Goal: Information Seeking & Learning: Learn about a topic

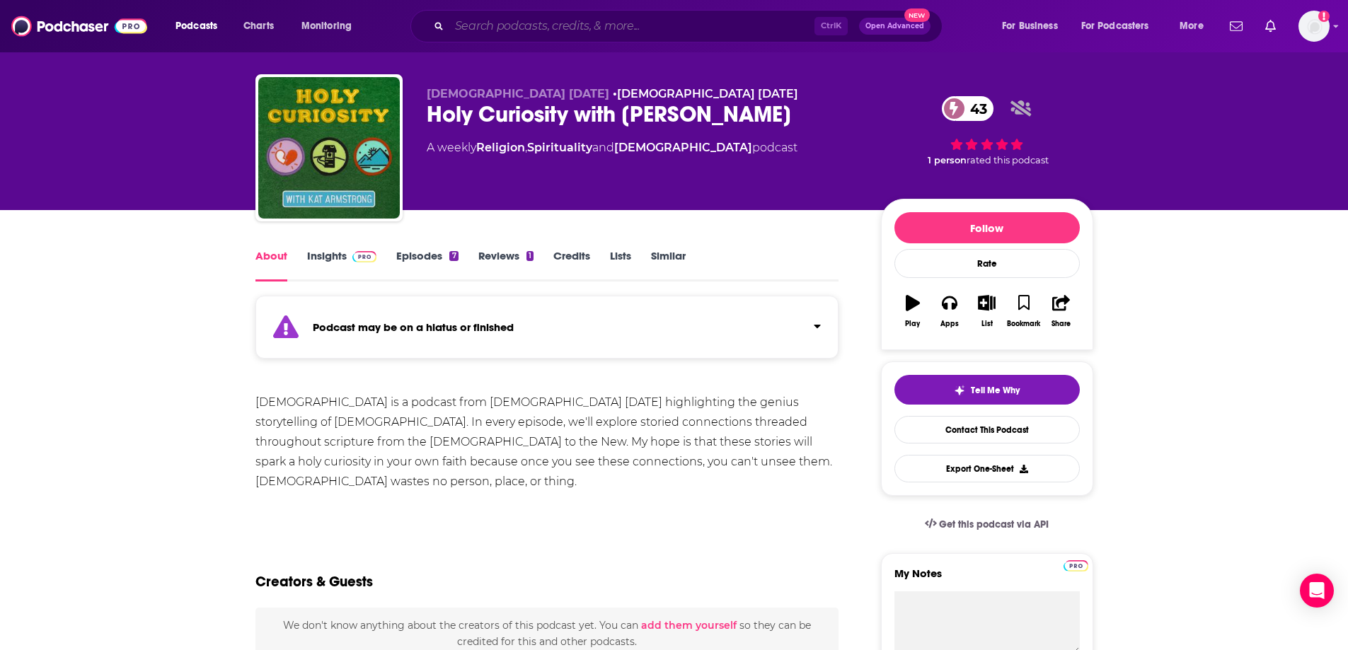
click at [504, 24] on input "Search podcasts, credits, & more..." at bounding box center [631, 26] width 365 height 23
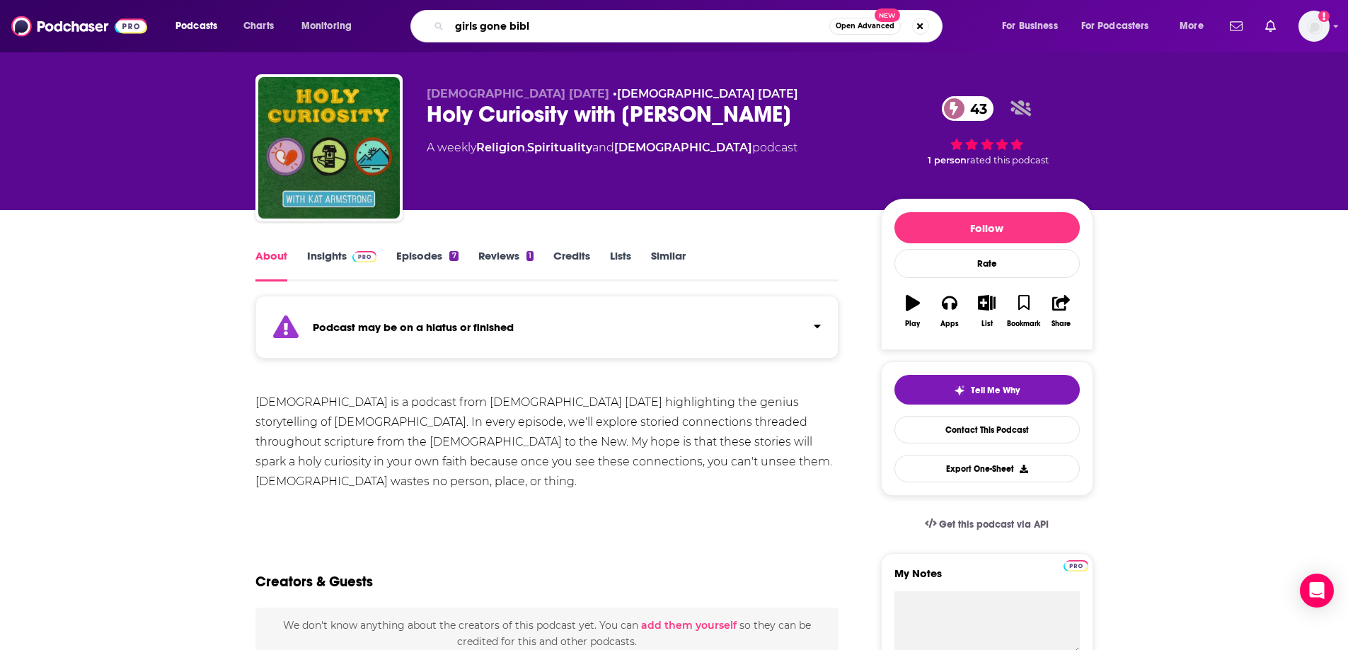
type input "girls gone [DEMOGRAPHIC_DATA]"
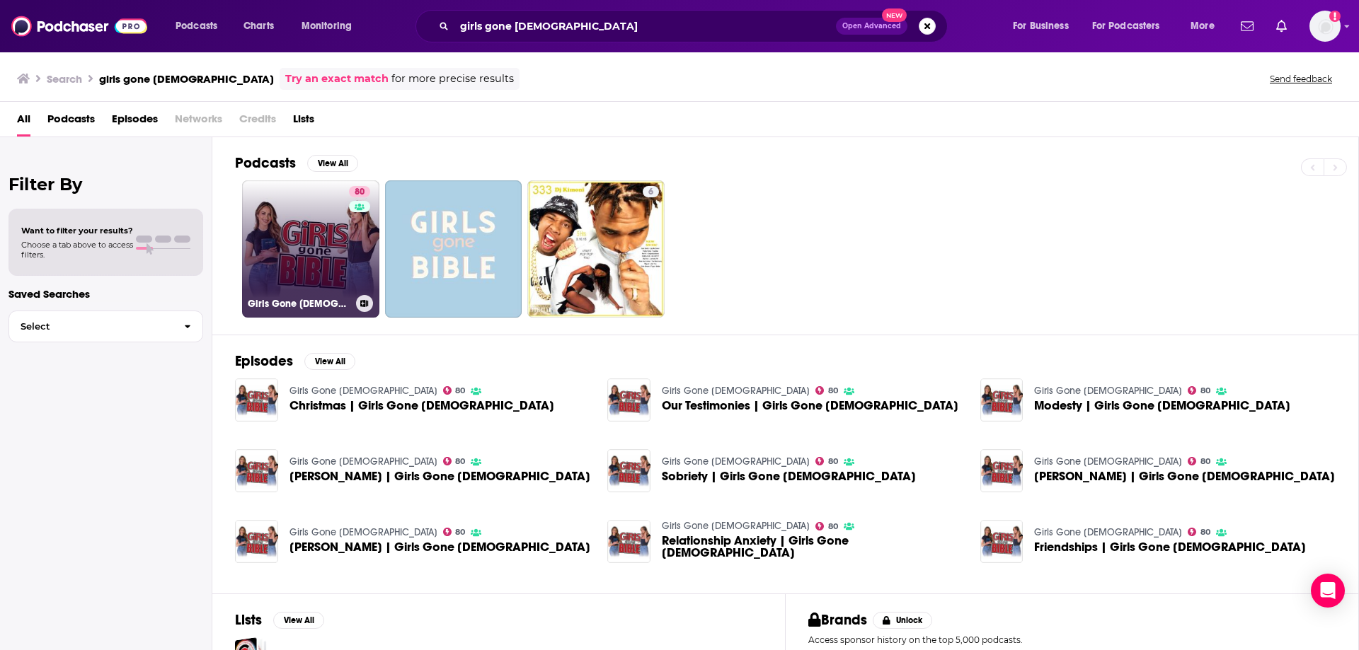
click at [287, 235] on link "80 Girls Gone [DEMOGRAPHIC_DATA]" at bounding box center [310, 248] width 137 height 137
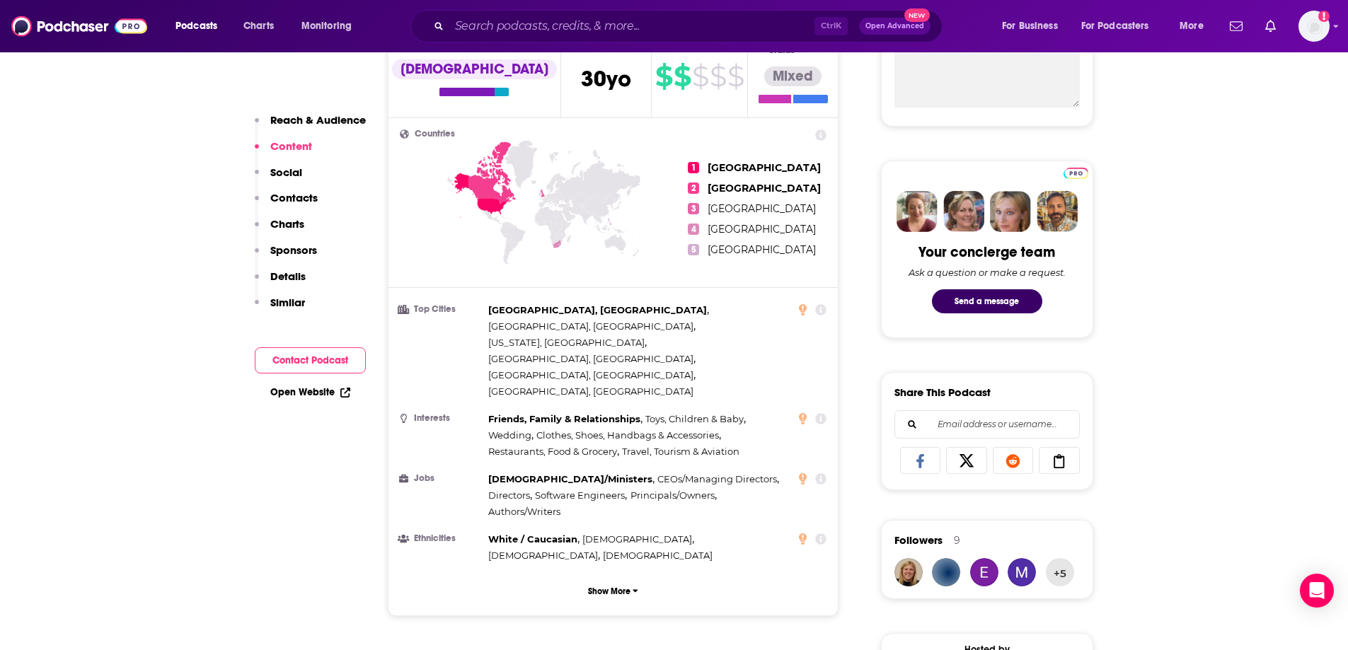
scroll to position [425, 0]
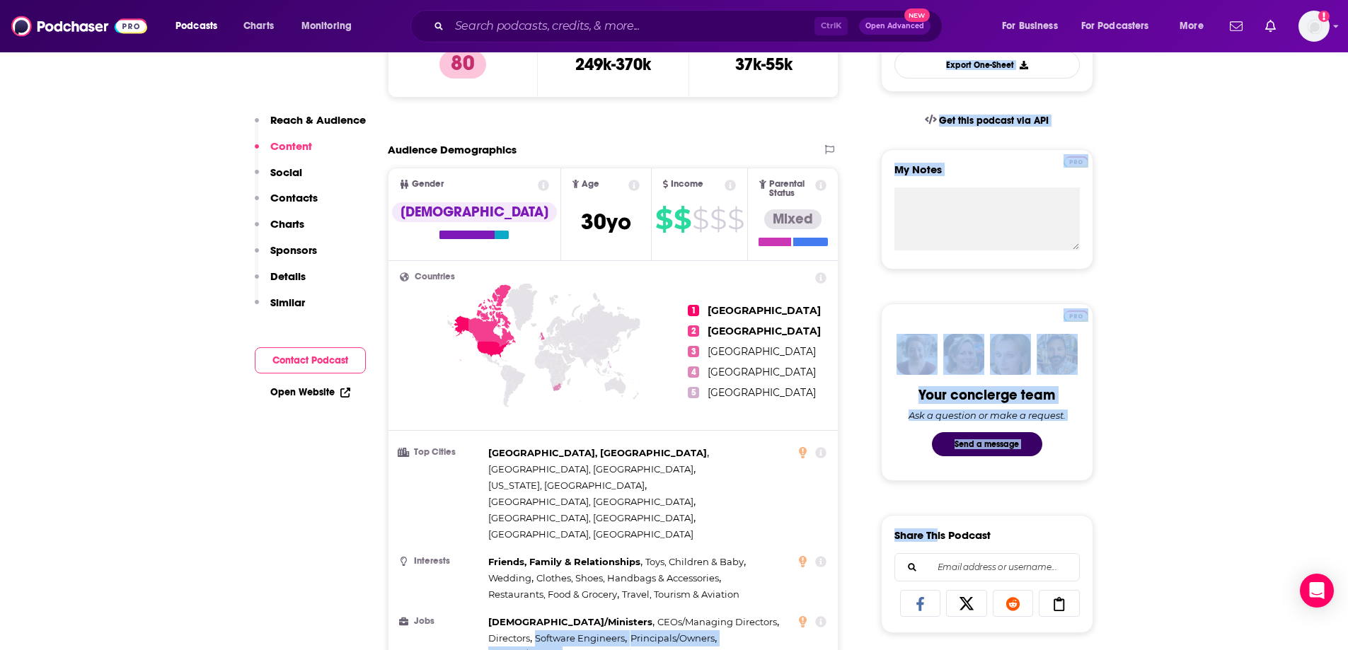
drag, startPoint x: 798, startPoint y: 536, endPoint x: 52, endPoint y: 648, distance: 753.6
